Goal: Understand process/instructions: Learn how to perform a task or action

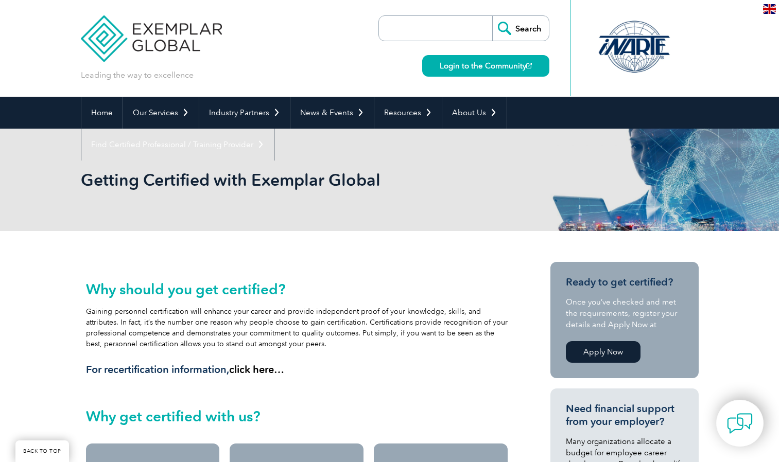
scroll to position [927, 0]
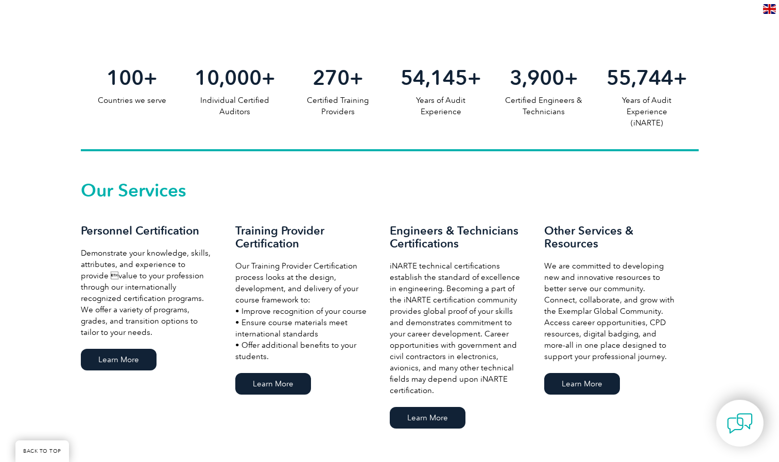
scroll to position [618, 0]
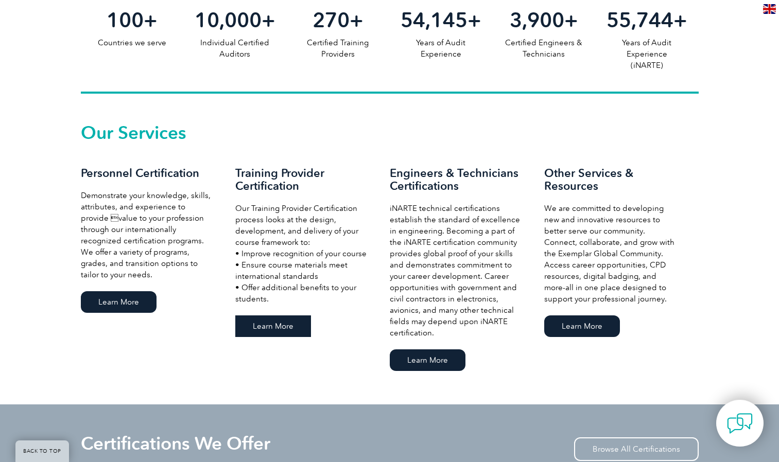
click at [287, 329] on link "Learn More" at bounding box center [273, 327] width 76 height 22
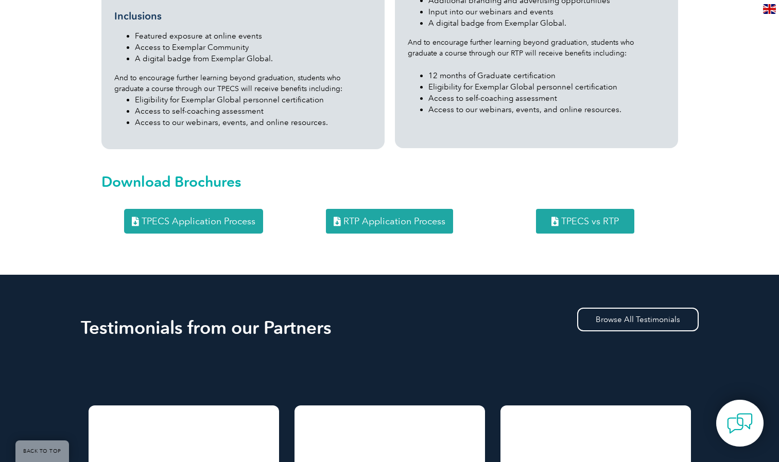
scroll to position [1339, 0]
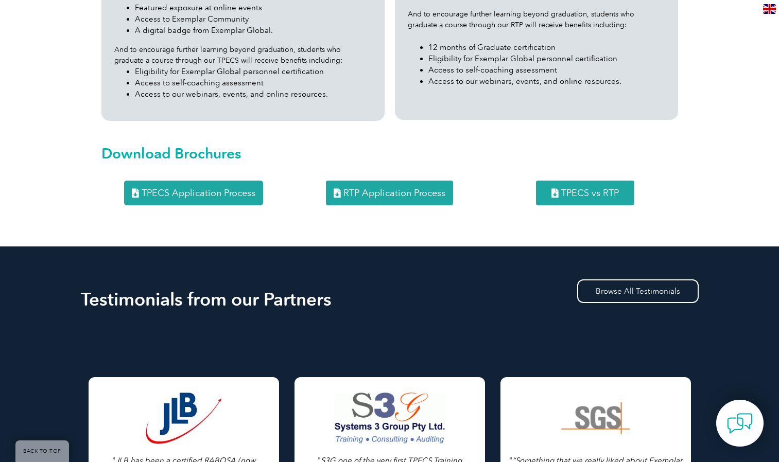
click at [229, 188] on span "TPECS Application Process" at bounding box center [199, 192] width 114 height 9
